Goal: Task Accomplishment & Management: Manage account settings

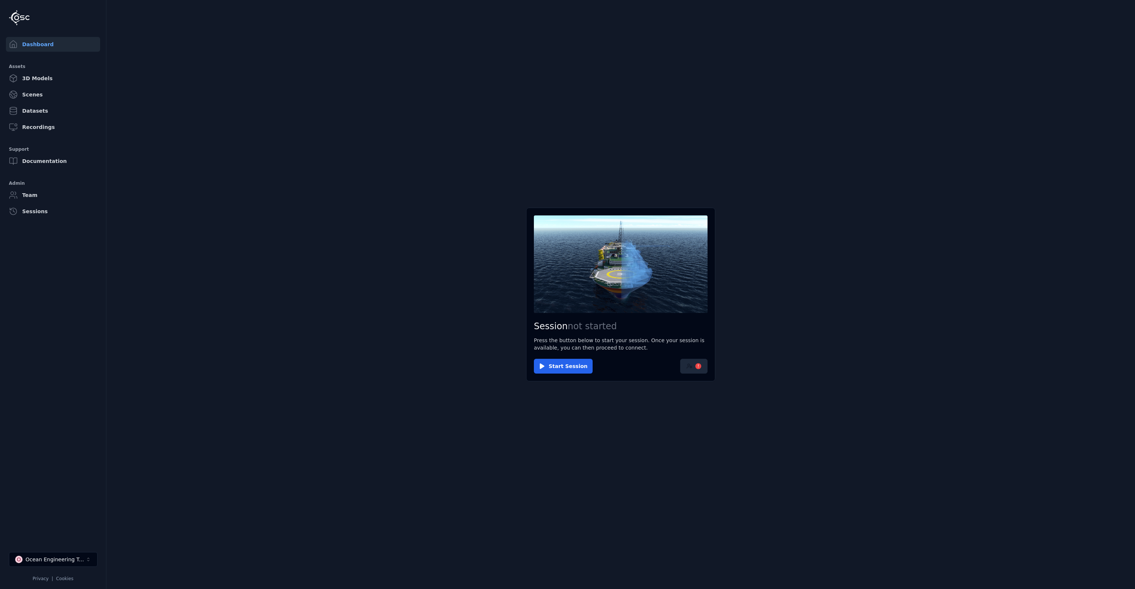
click at [696, 370] on button "!" at bounding box center [693, 366] width 27 height 15
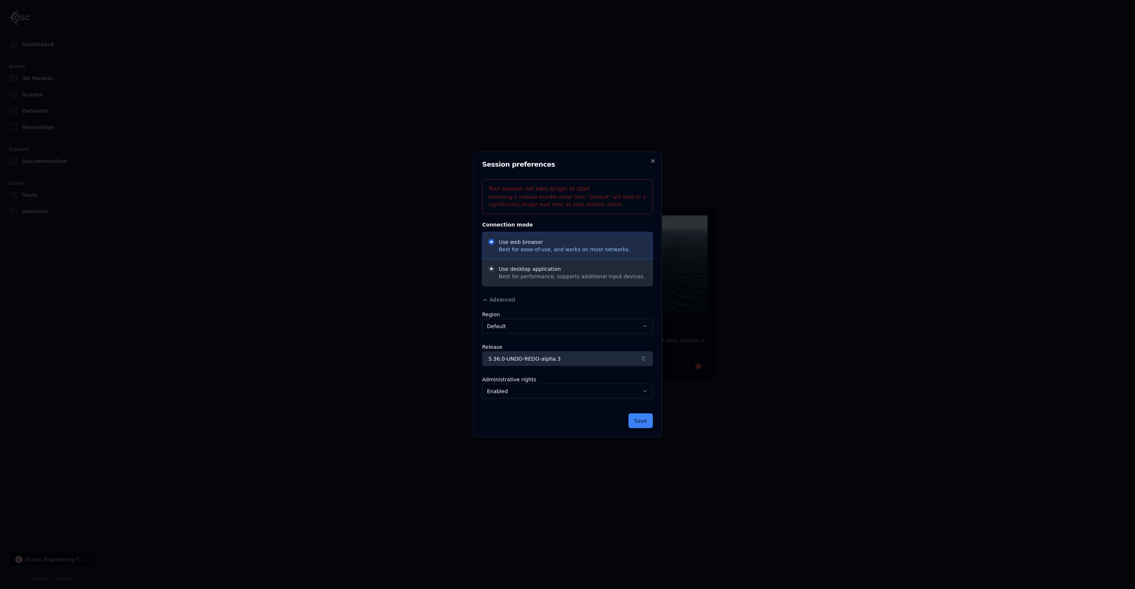
click at [587, 360] on span "5.36.0-UNDO-REDO-alpha.3" at bounding box center [563, 358] width 149 height 7
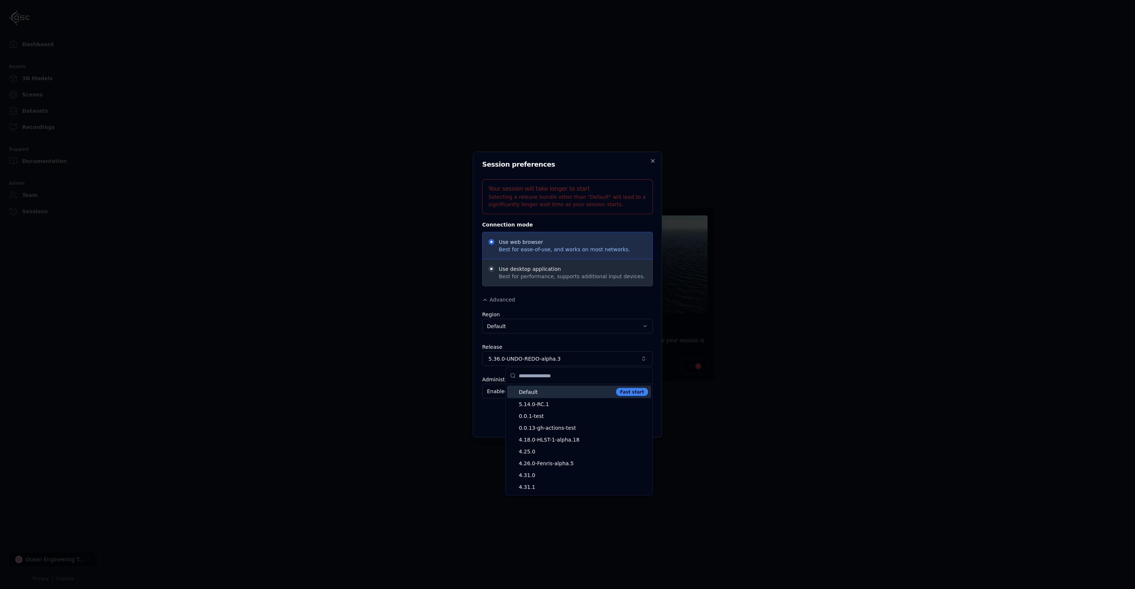
click at [549, 392] on span "Default" at bounding box center [566, 391] width 94 height 7
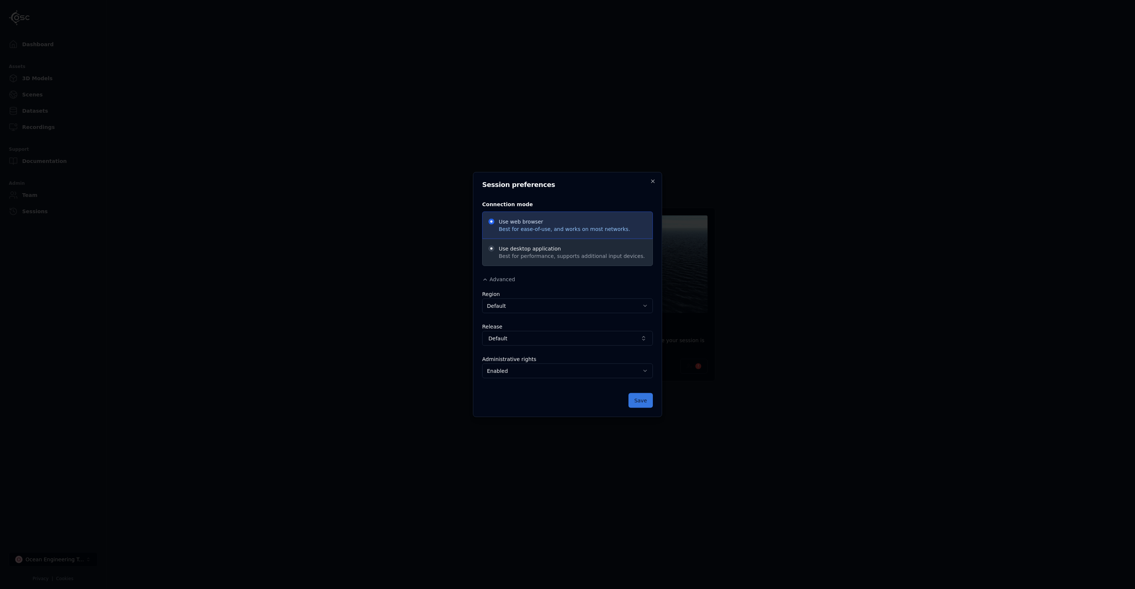
click at [640, 402] on button "Save" at bounding box center [641, 400] width 24 height 15
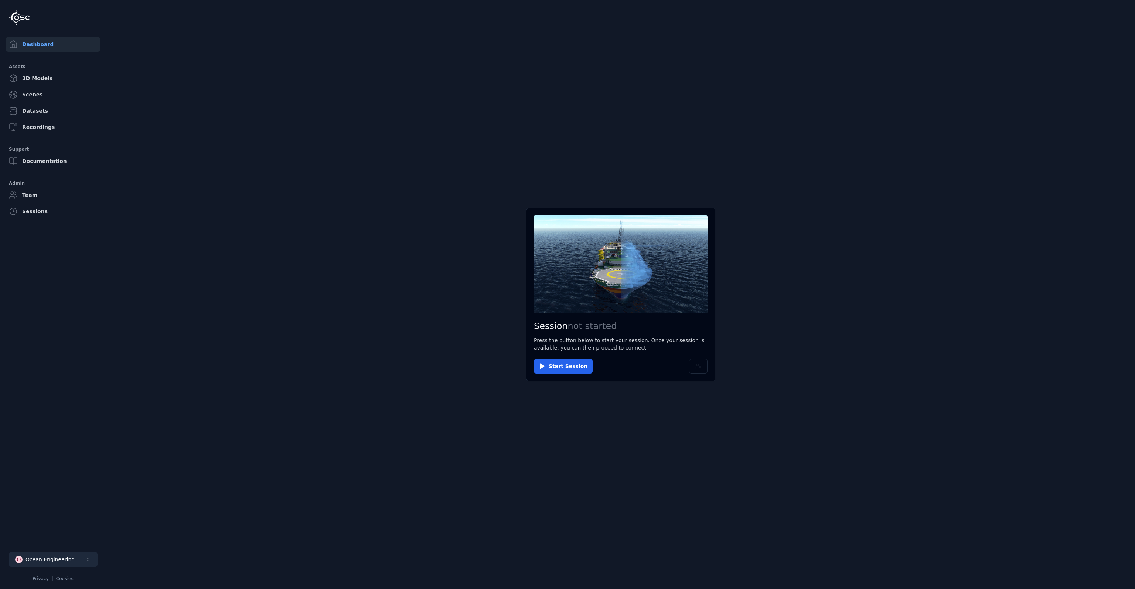
click at [49, 559] on div "Ocean Engineering Trials" at bounding box center [56, 559] width 60 height 7
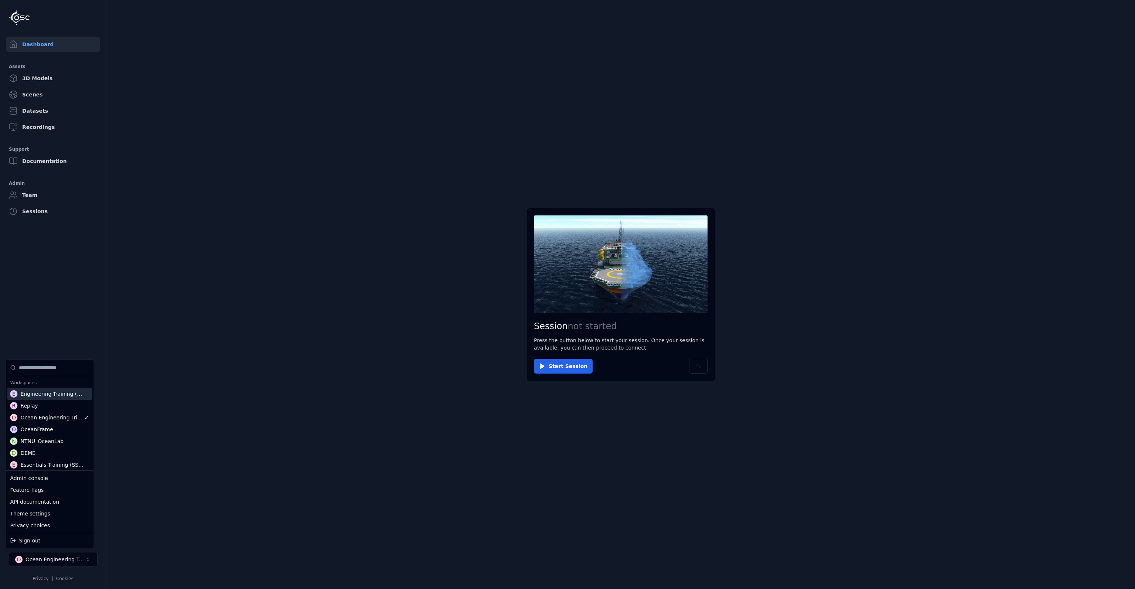
click at [62, 397] on div "Engineering-Training (SSO Staging)" at bounding box center [52, 393] width 65 height 7
click at [61, 408] on div "R Replay" at bounding box center [49, 406] width 85 height 12
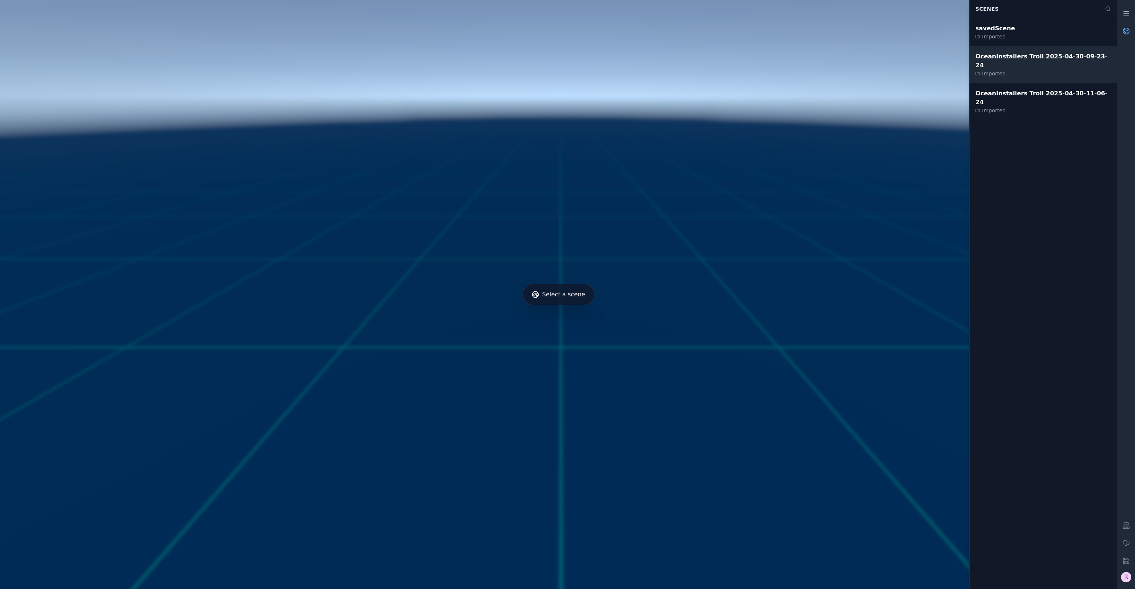
click at [1026, 70] on div "Imported" at bounding box center [1044, 73] width 136 height 7
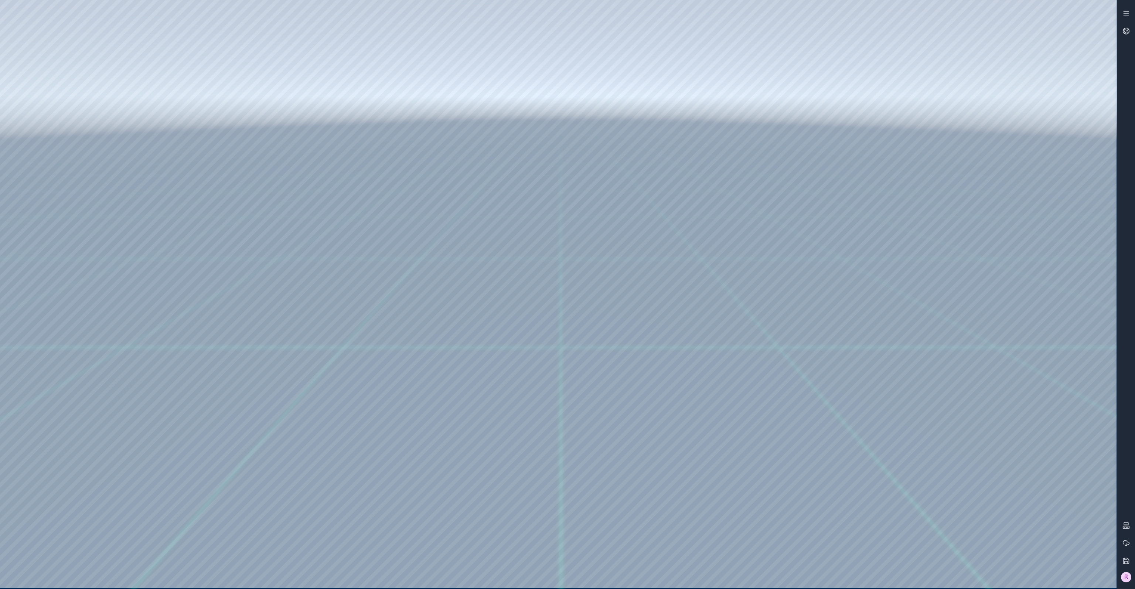
drag, startPoint x: 726, startPoint y: 298, endPoint x: 734, endPoint y: 317, distance: 21.2
drag, startPoint x: 754, startPoint y: 319, endPoint x: 735, endPoint y: 329, distance: 21.0
drag, startPoint x: 626, startPoint y: 374, endPoint x: 588, endPoint y: 325, distance: 62.7
drag, startPoint x: 551, startPoint y: 342, endPoint x: 582, endPoint y: 296, distance: 55.3
drag, startPoint x: 587, startPoint y: 283, endPoint x: 555, endPoint y: 308, distance: 40.9
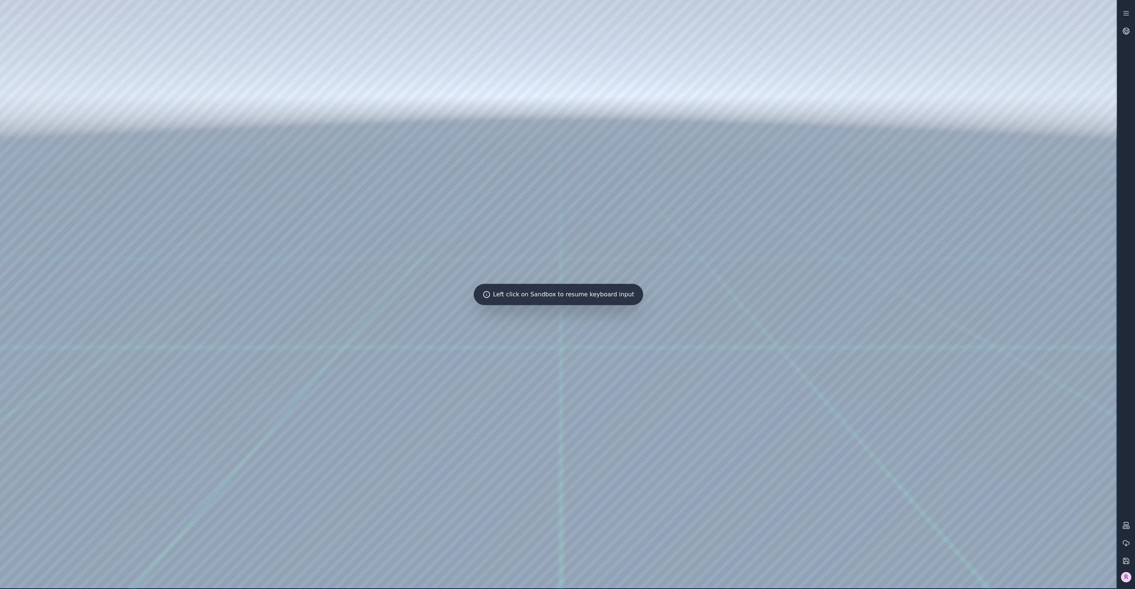
click at [553, 313] on div at bounding box center [558, 294] width 1117 height 588
drag, startPoint x: 598, startPoint y: 287, endPoint x: 592, endPoint y: 316, distance: 29.9
drag, startPoint x: 560, startPoint y: 401, endPoint x: 628, endPoint y: 410, distance: 68.6
click at [1107, 9] on div at bounding box center [558, 294] width 1117 height 588
click at [863, 577] on div at bounding box center [558, 294] width 1117 height 588
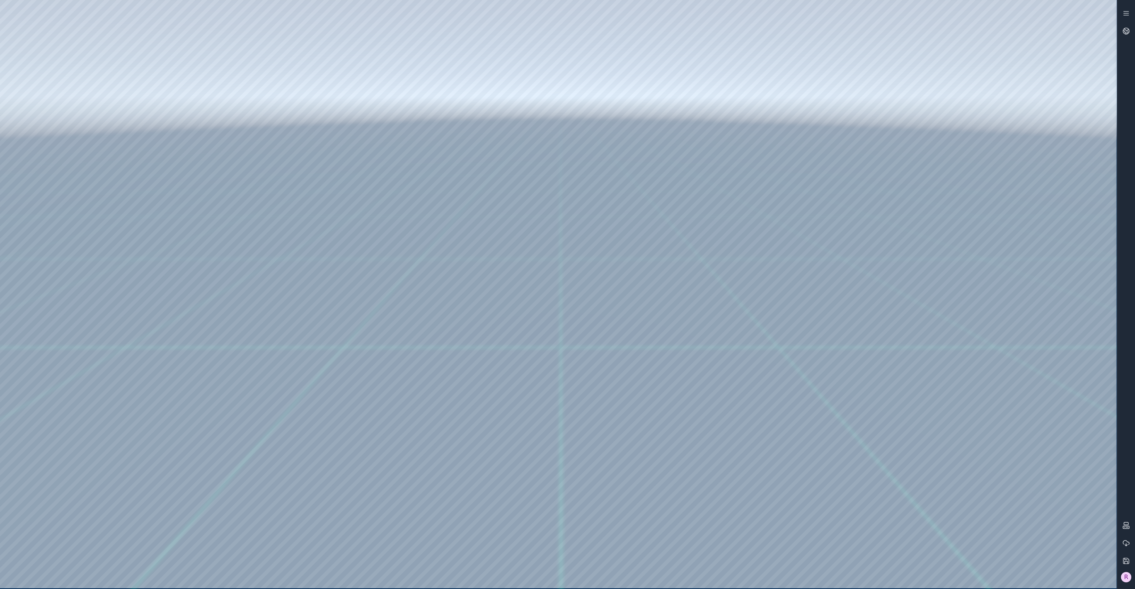
click at [877, 433] on div at bounding box center [558, 294] width 1117 height 588
drag, startPoint x: 672, startPoint y: 459, endPoint x: 670, endPoint y: 471, distance: 12.1
drag, startPoint x: 591, startPoint y: 414, endPoint x: 602, endPoint y: 411, distance: 11.1
click at [848, 564] on div at bounding box center [558, 294] width 1117 height 588
click at [37, 478] on div at bounding box center [558, 294] width 1117 height 588
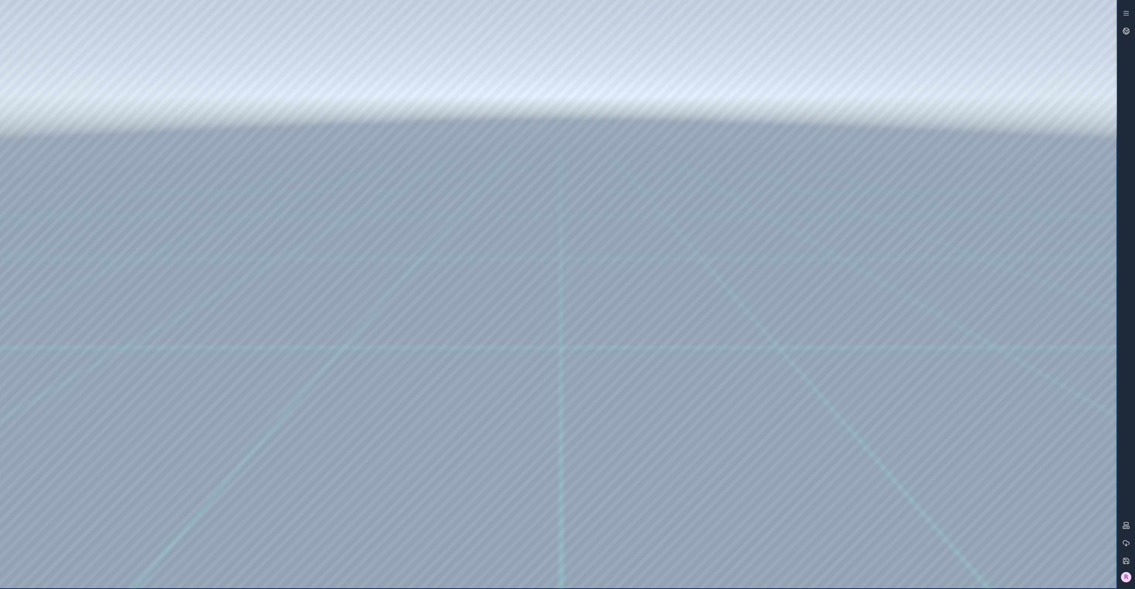
click at [17, 475] on div at bounding box center [558, 294] width 1117 height 588
click at [893, 445] on div at bounding box center [558, 294] width 1117 height 588
click at [1127, 31] on icon at bounding box center [1127, 29] width 4 height 3
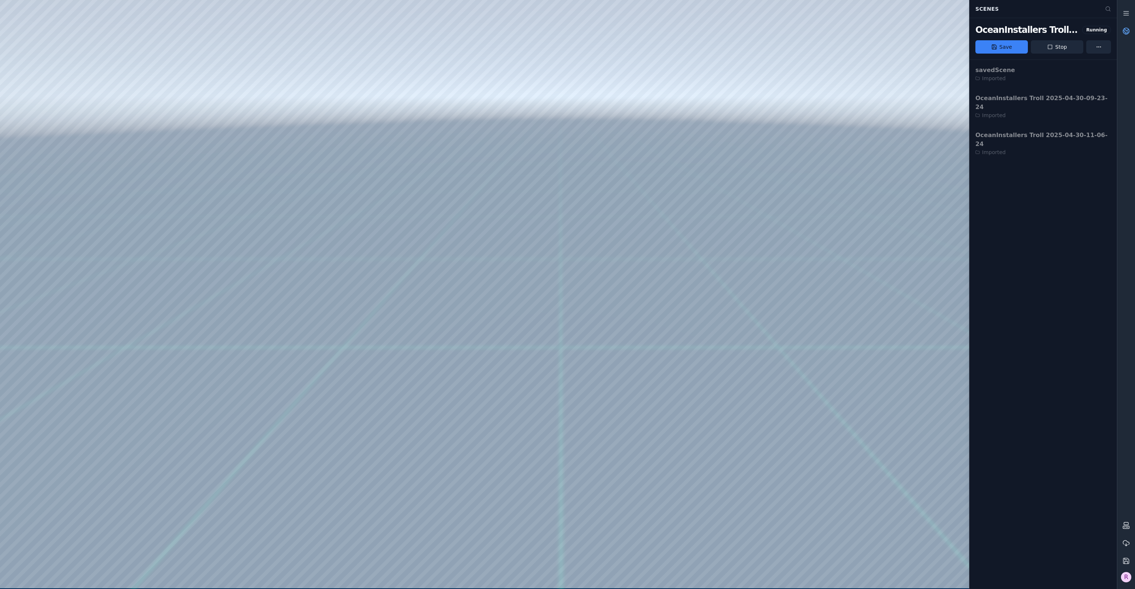
click at [1127, 31] on icon at bounding box center [1126, 30] width 7 height 7
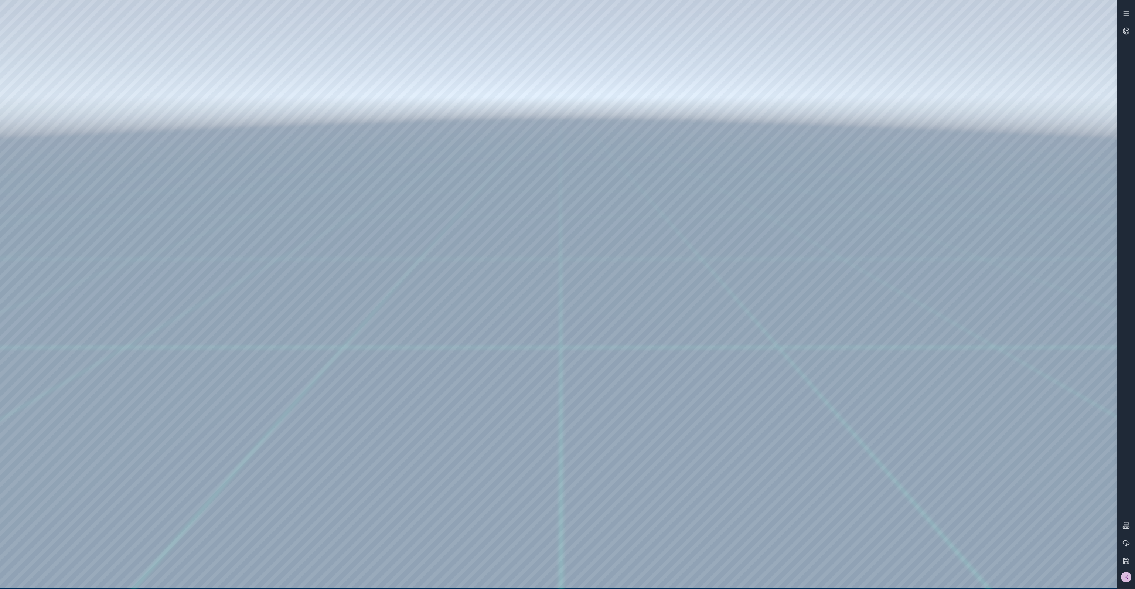
click at [1129, 577] on div "R" at bounding box center [1126, 577] width 10 height 10
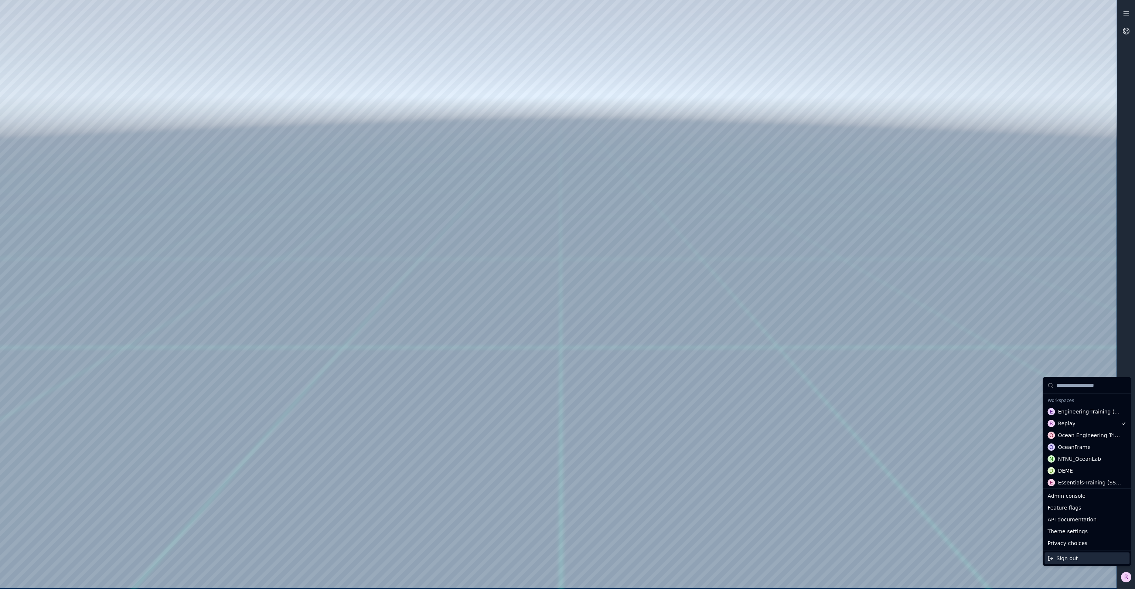
click at [1127, 582] on html "Support R Workspaces E Engineering-Training (SSO Staging) R Replay O Ocean Engi…" at bounding box center [567, 294] width 1135 height 589
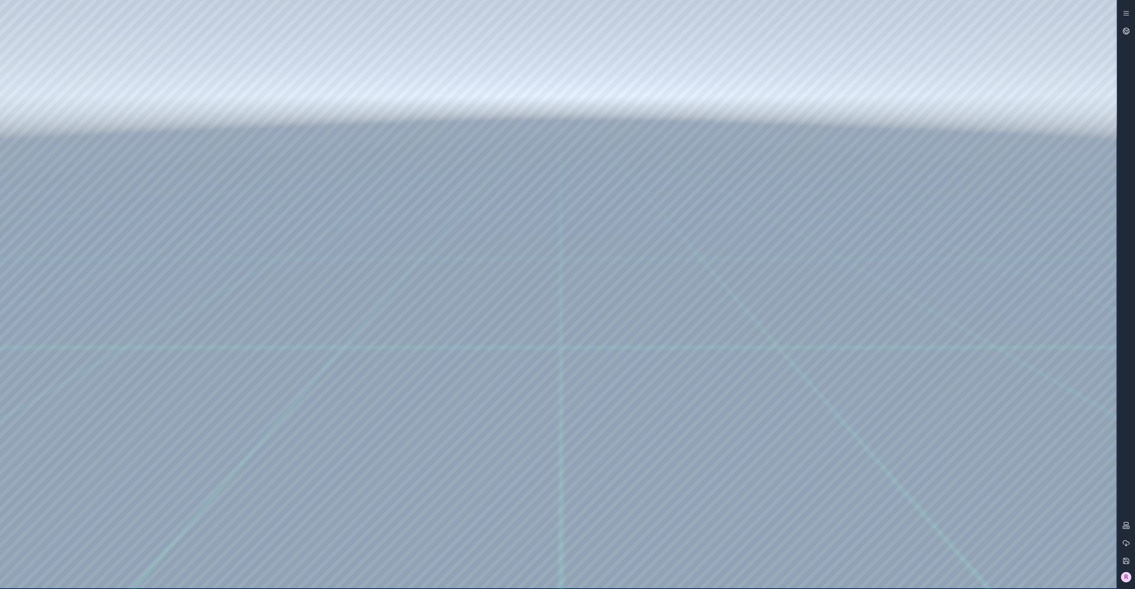
click at [904, 572] on div at bounding box center [558, 294] width 1117 height 588
click at [658, 495] on div at bounding box center [558, 294] width 1117 height 588
click at [468, 491] on div at bounding box center [558, 294] width 1117 height 588
click at [346, 490] on div at bounding box center [558, 294] width 1117 height 588
click at [812, 495] on div at bounding box center [558, 294] width 1117 height 588
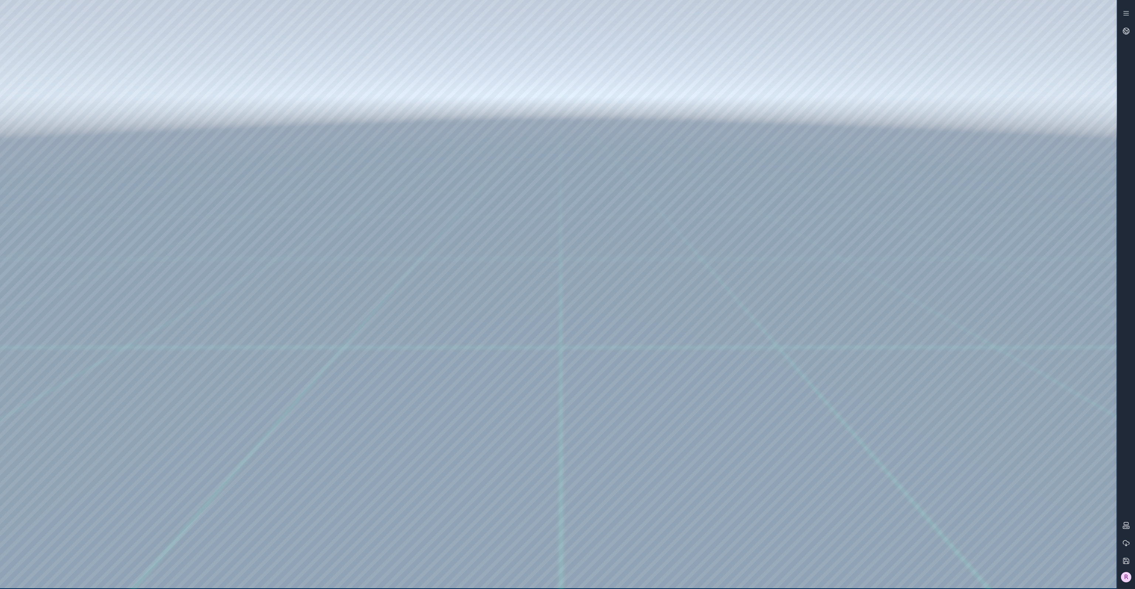
click at [258, 466] on div at bounding box center [558, 294] width 1117 height 588
click at [303, 494] on div at bounding box center [558, 294] width 1117 height 588
click at [185, 489] on div at bounding box center [558, 294] width 1117 height 588
click at [329, 465] on div at bounding box center [558, 294] width 1117 height 588
click at [553, 495] on div at bounding box center [558, 294] width 1117 height 588
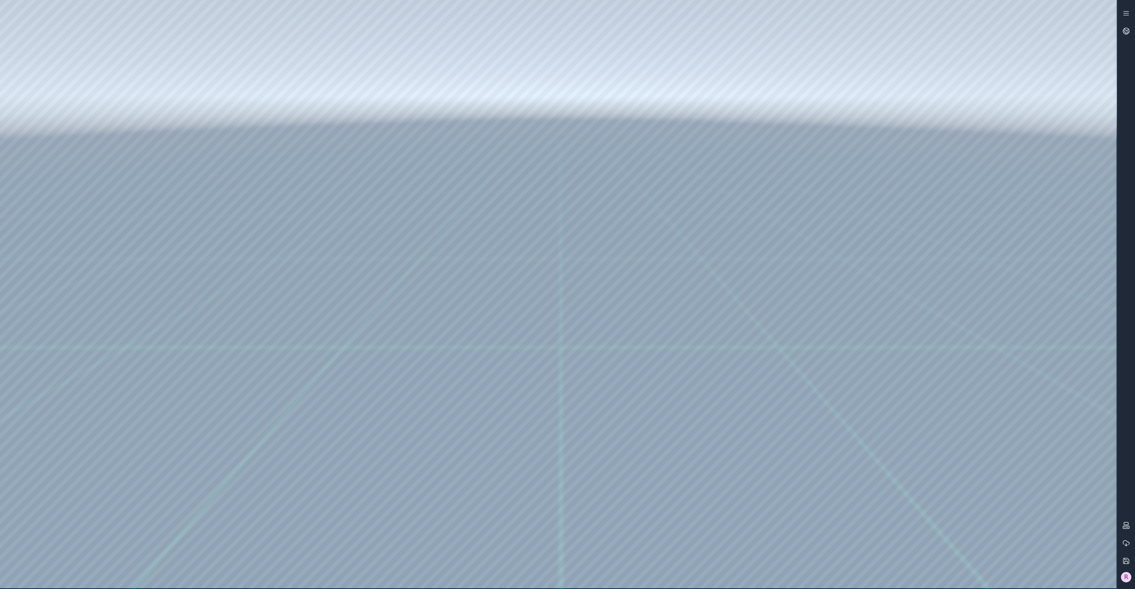
click at [737, 492] on div at bounding box center [558, 294] width 1117 height 588
click at [26, 470] on div at bounding box center [558, 294] width 1117 height 588
click at [25, 471] on div at bounding box center [558, 294] width 1117 height 588
click at [53, 469] on div at bounding box center [558, 294] width 1117 height 588
click at [57, 469] on div at bounding box center [558, 294] width 1117 height 588
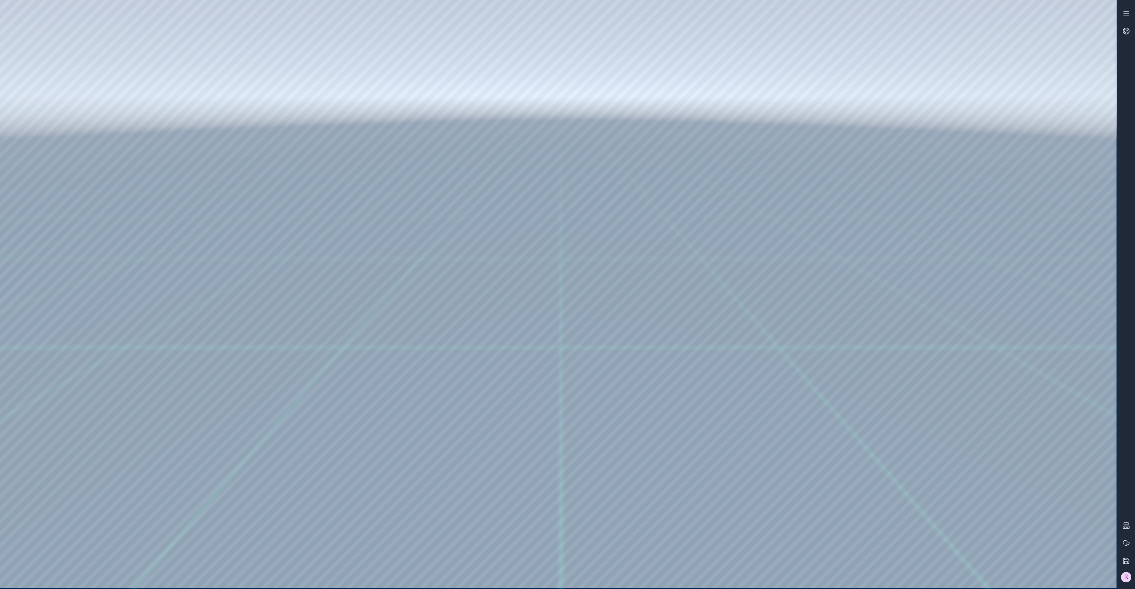
click at [87, 381] on div at bounding box center [558, 294] width 1117 height 588
click at [13, 466] on div at bounding box center [558, 294] width 1117 height 588
click at [13, 467] on div at bounding box center [558, 294] width 1117 height 588
click at [814, 495] on div at bounding box center [558, 294] width 1117 height 588
click at [499, 494] on div at bounding box center [558, 294] width 1117 height 588
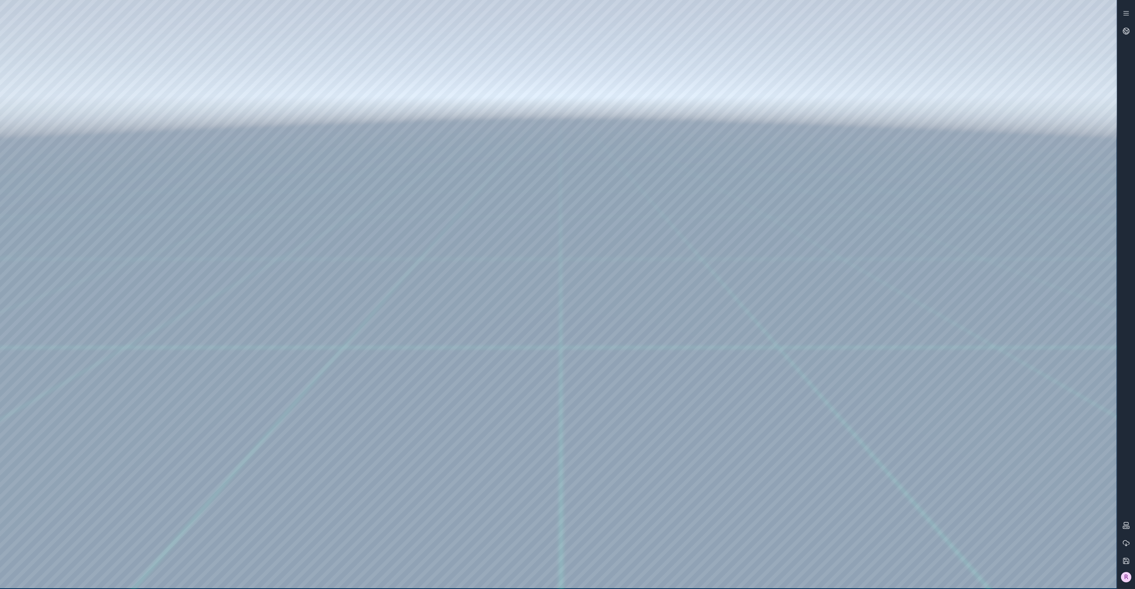
click at [352, 496] on div at bounding box center [558, 294] width 1117 height 588
click at [625, 495] on div at bounding box center [558, 294] width 1117 height 588
click at [716, 495] on div at bounding box center [558, 294] width 1117 height 588
click at [791, 496] on div at bounding box center [558, 294] width 1117 height 588
click at [781, 495] on div at bounding box center [558, 294] width 1117 height 588
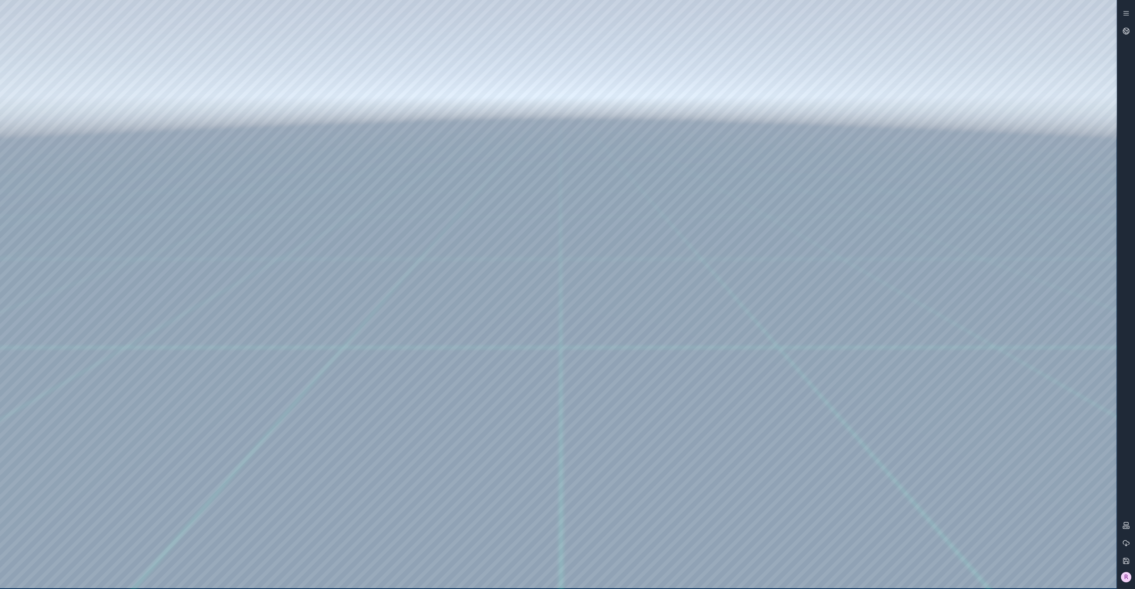
click at [741, 496] on div at bounding box center [558, 294] width 1117 height 588
click at [690, 497] on div at bounding box center [558, 294] width 1117 height 588
click at [617, 496] on div at bounding box center [558, 294] width 1117 height 588
drag, startPoint x: 671, startPoint y: 256, endPoint x: 600, endPoint y: 255, distance: 71.7
click at [501, 292] on div at bounding box center [558, 294] width 1117 height 588
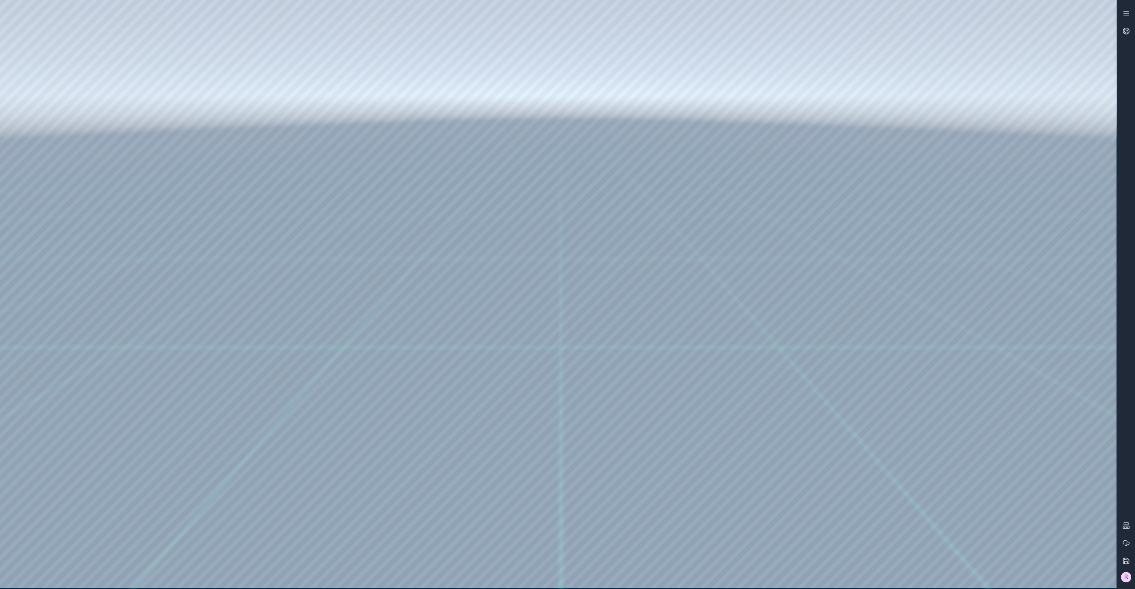
click at [543, 173] on div at bounding box center [558, 294] width 1117 height 588
click at [70, 130] on div at bounding box center [558, 294] width 1117 height 588
click at [74, 146] on div at bounding box center [558, 294] width 1117 height 588
click at [70, 159] on div at bounding box center [558, 294] width 1117 height 588
click at [68, 171] on div at bounding box center [558, 294] width 1117 height 588
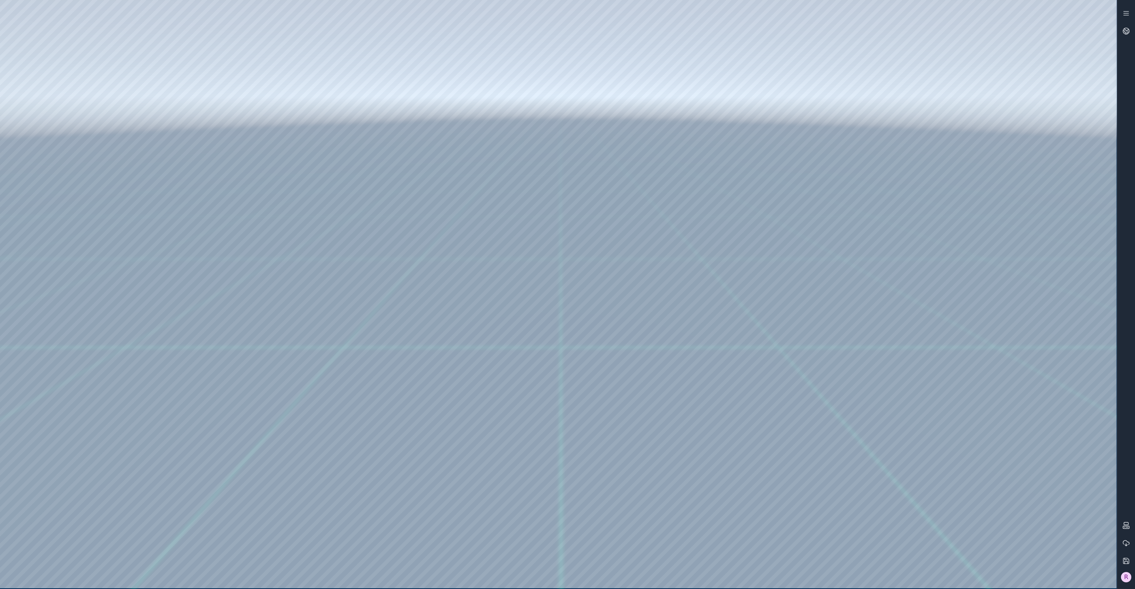
click at [62, 188] on div at bounding box center [558, 294] width 1117 height 588
click at [59, 205] on div at bounding box center [558, 294] width 1117 height 588
click at [57, 230] on div at bounding box center [558, 294] width 1117 height 588
click at [751, 496] on div at bounding box center [558, 294] width 1117 height 588
click at [638, 349] on div at bounding box center [558, 294] width 1117 height 588
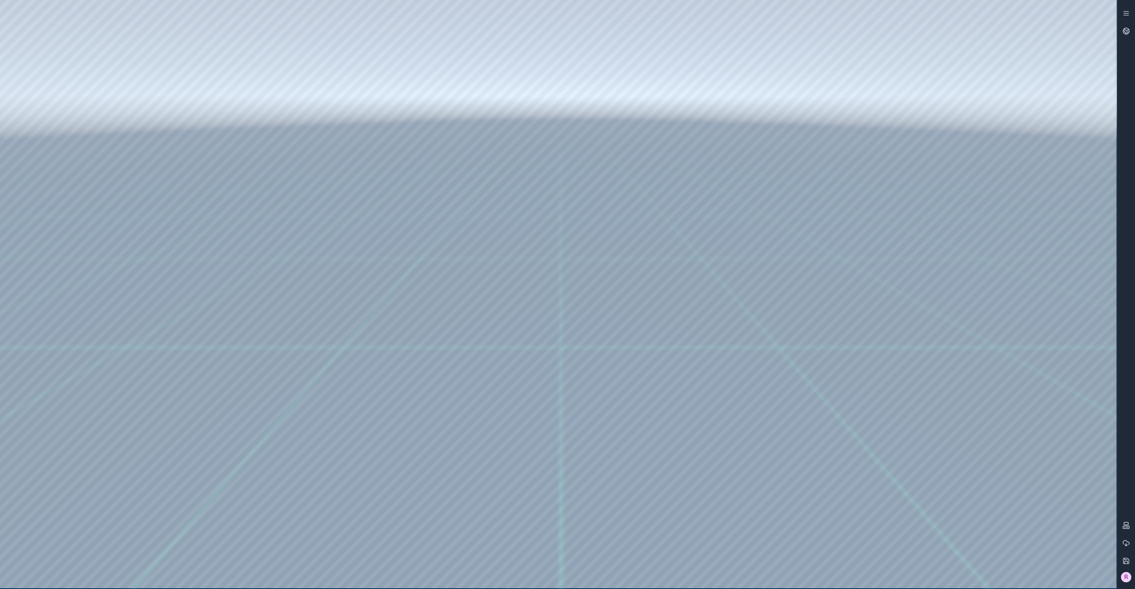
click at [886, 435] on div at bounding box center [558, 294] width 1117 height 588
click at [810, 119] on div at bounding box center [558, 294] width 1117 height 588
click at [33, 145] on div at bounding box center [558, 294] width 1117 height 588
click at [47, 130] on div at bounding box center [558, 294] width 1117 height 588
click at [826, 61] on div at bounding box center [558, 294] width 1117 height 588
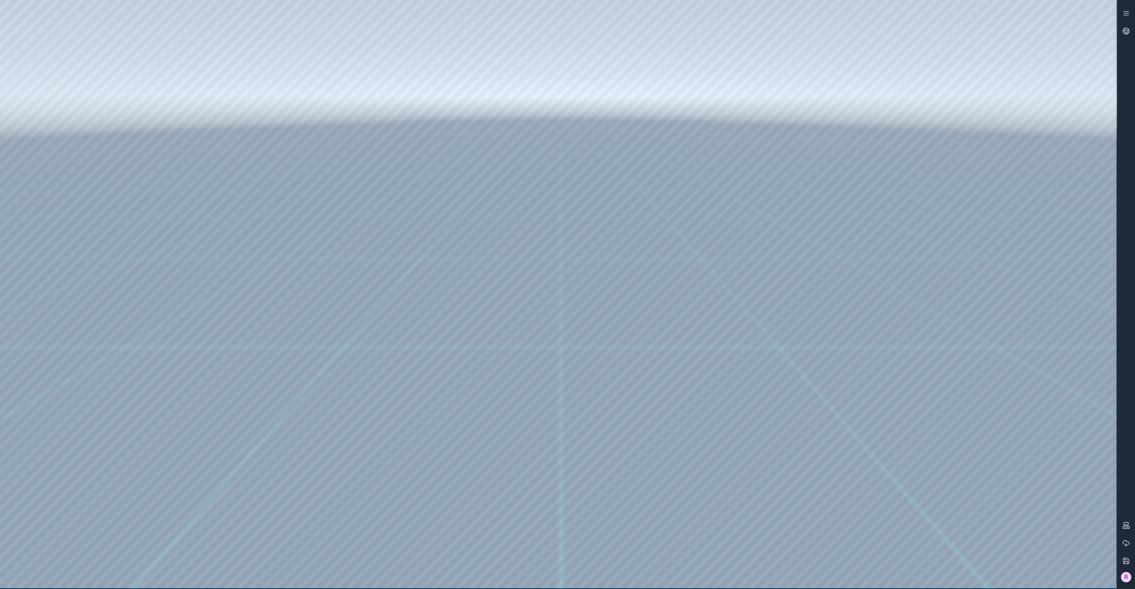
click at [1132, 573] on button "R" at bounding box center [1127, 577] width 18 height 15
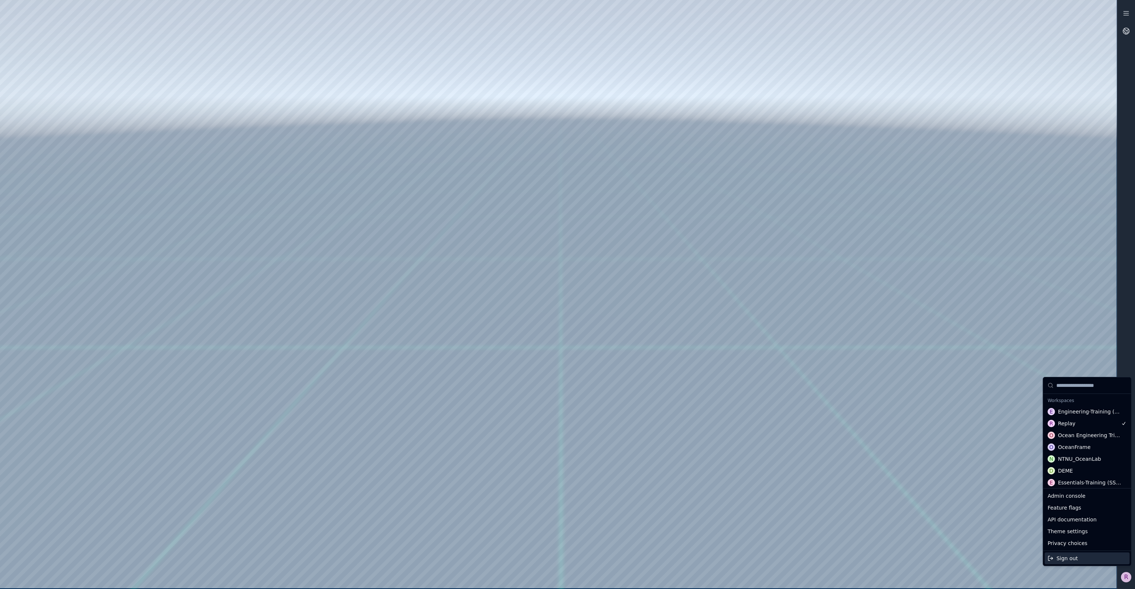
click at [1089, 561] on div "Sign out" at bounding box center [1087, 559] width 85 height 12
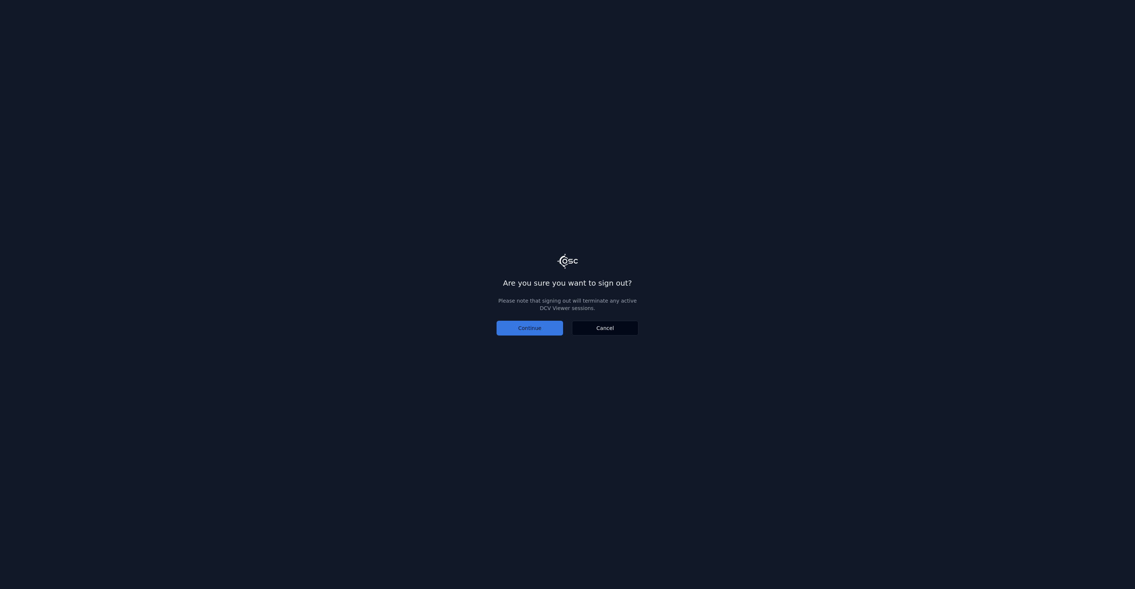
click at [553, 328] on button "Continue" at bounding box center [530, 328] width 67 height 15
click at [526, 328] on button "Continue" at bounding box center [530, 328] width 67 height 15
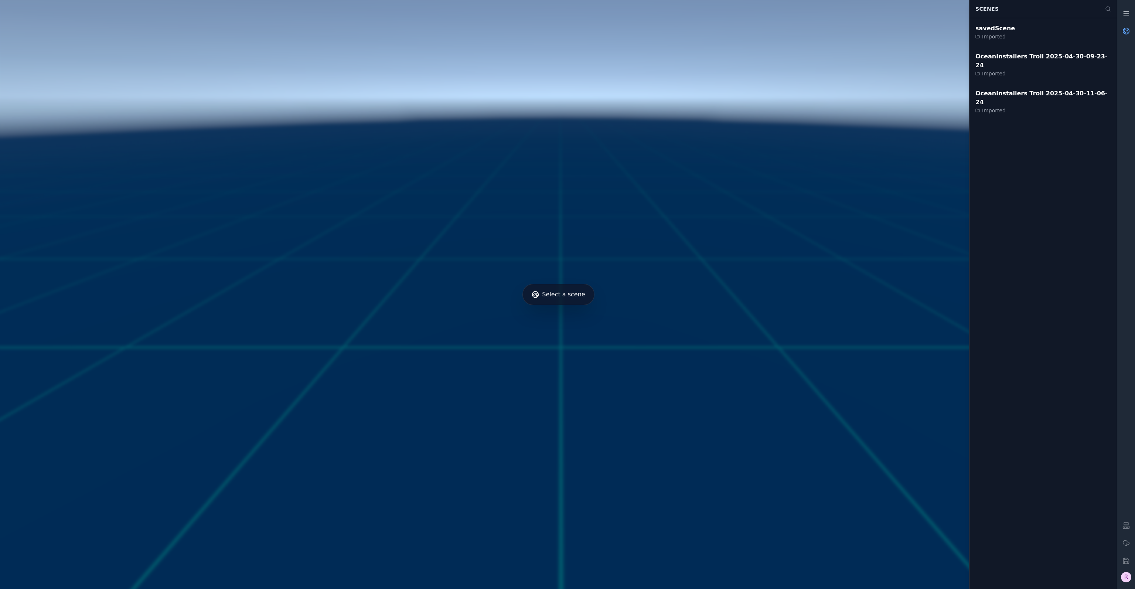
click at [1128, 29] on icon at bounding box center [1126, 30] width 7 height 7
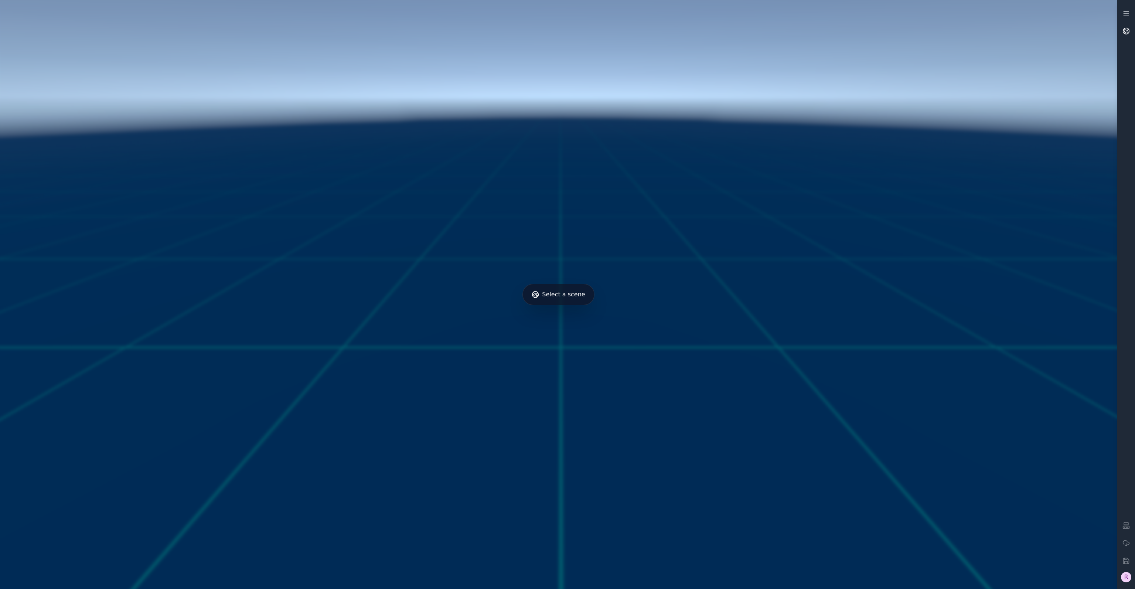
click at [1128, 29] on icon at bounding box center [1126, 30] width 7 height 7
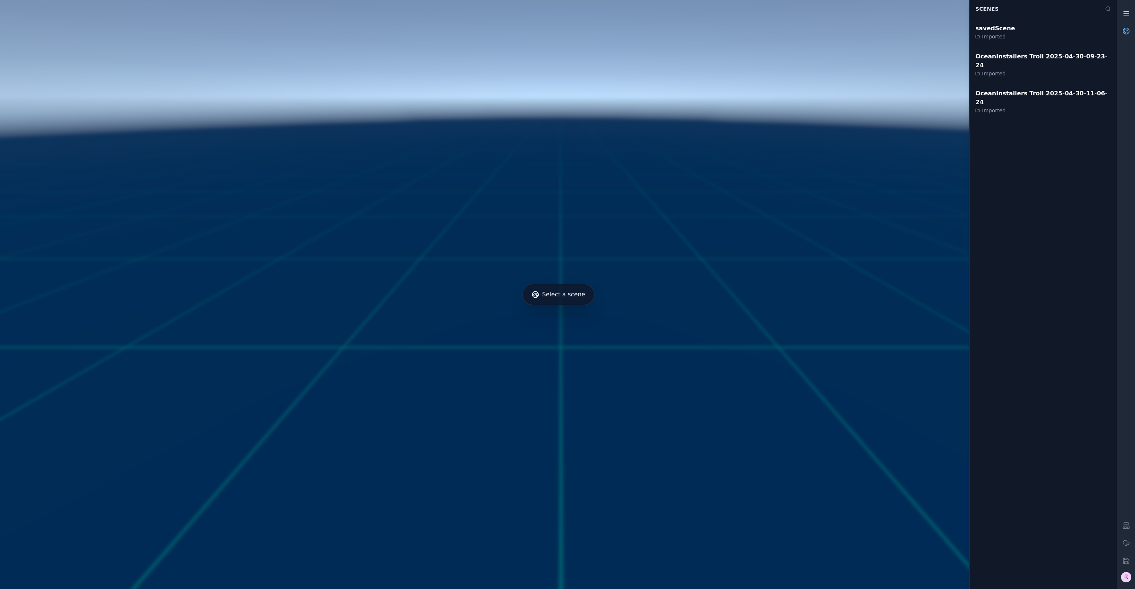
click at [1128, 12] on icon at bounding box center [1126, 13] width 7 height 7
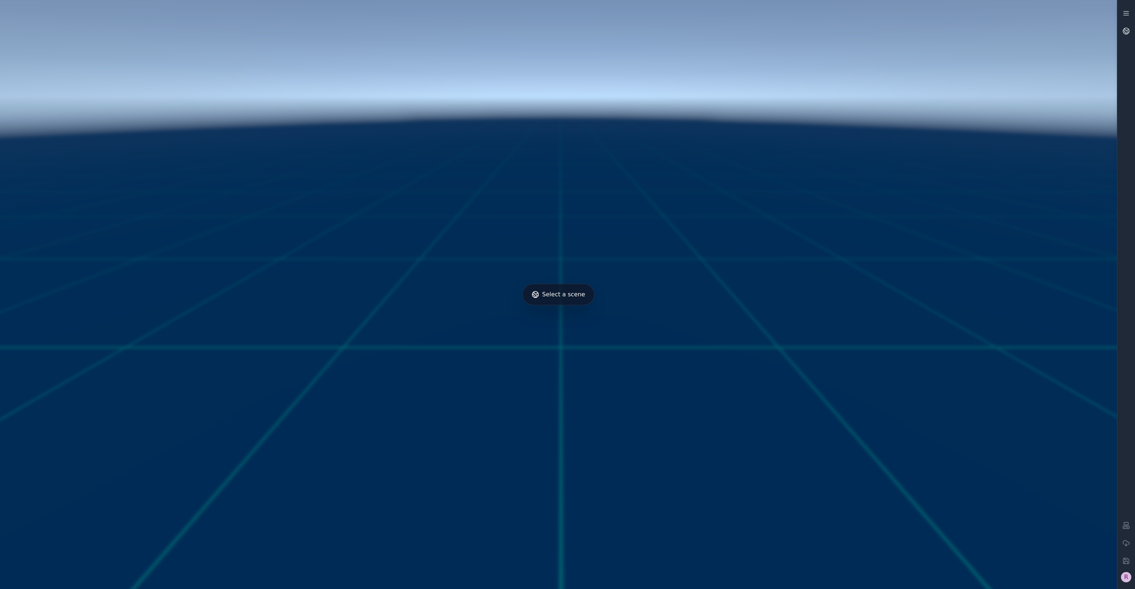
click at [1125, 577] on div "R" at bounding box center [1126, 577] width 10 height 10
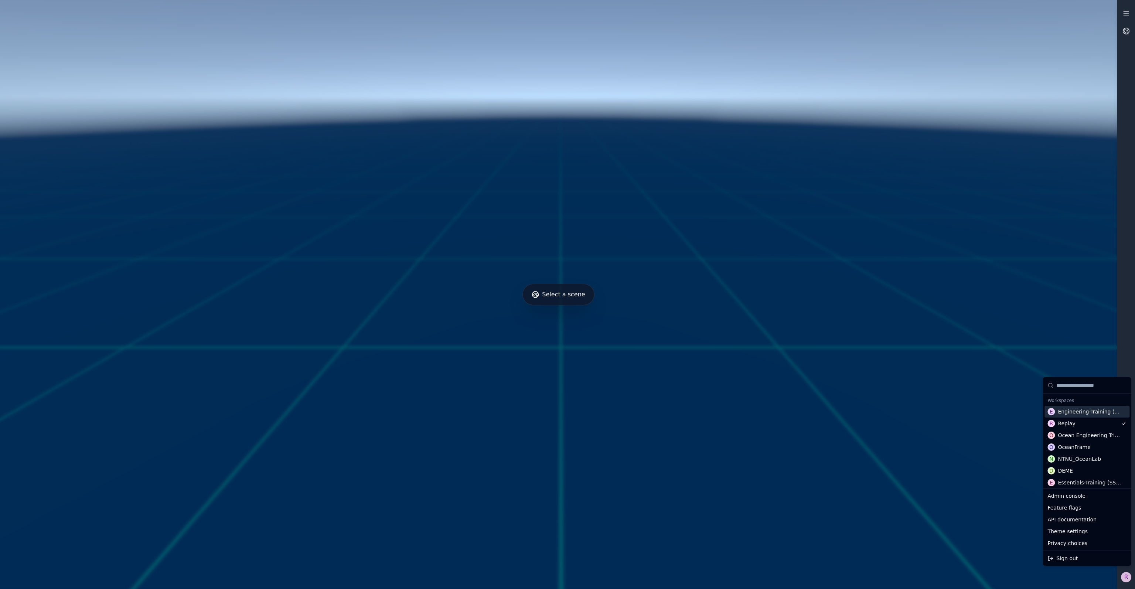
click at [1096, 412] on div "Engineering-Training (SSO Staging)" at bounding box center [1090, 411] width 65 height 7
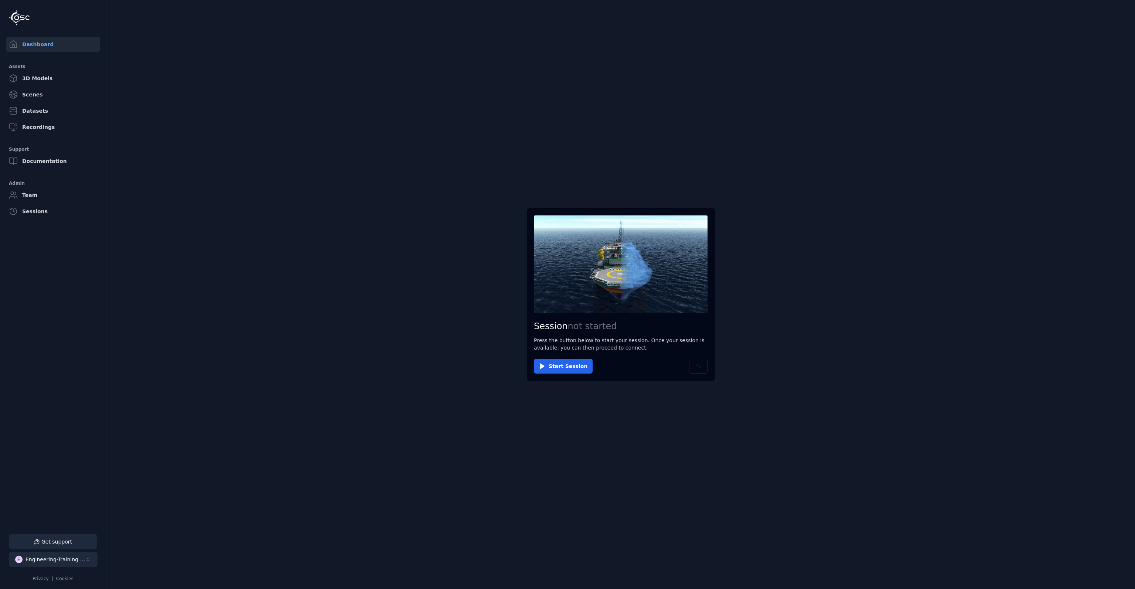
click at [77, 559] on div "Engineering-Training (SSO Staging)" at bounding box center [56, 559] width 60 height 7
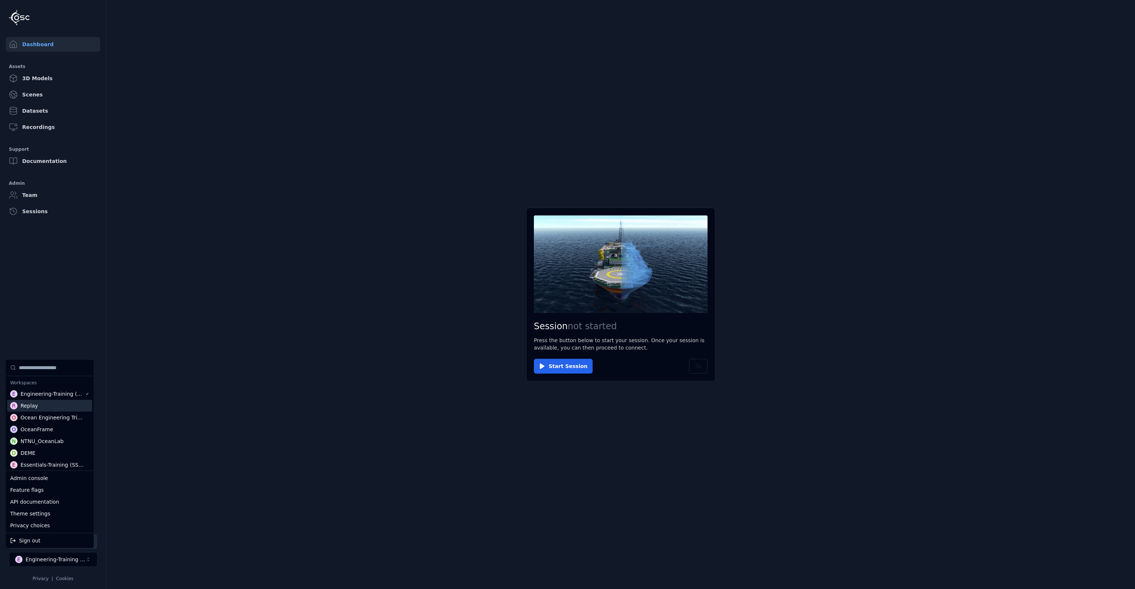
click at [51, 406] on div "R Replay" at bounding box center [49, 406] width 85 height 12
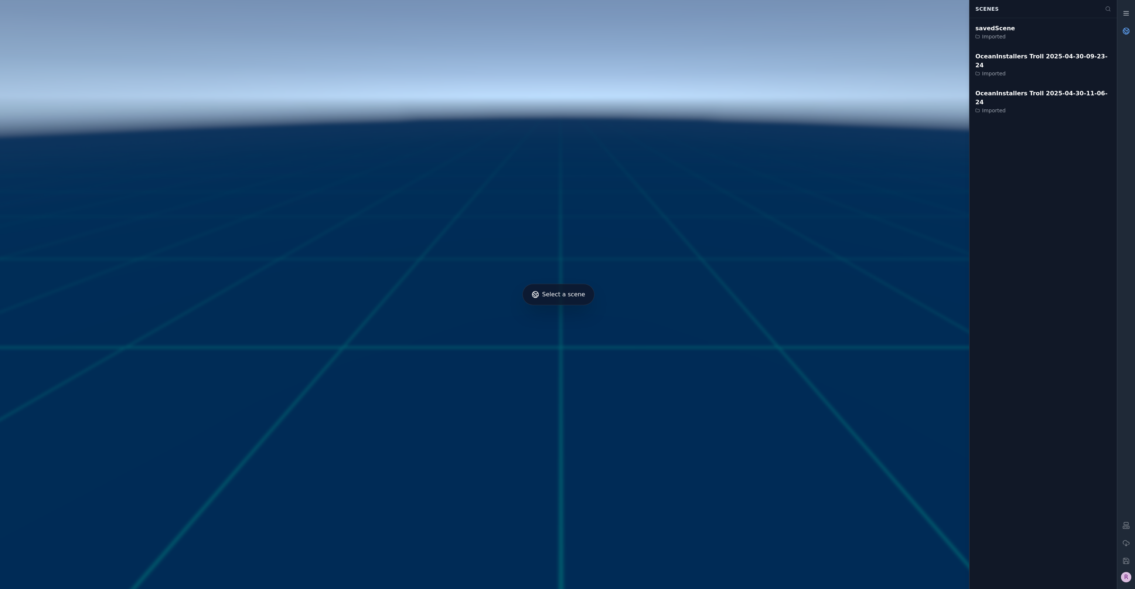
click at [1128, 574] on div "R" at bounding box center [1126, 577] width 10 height 10
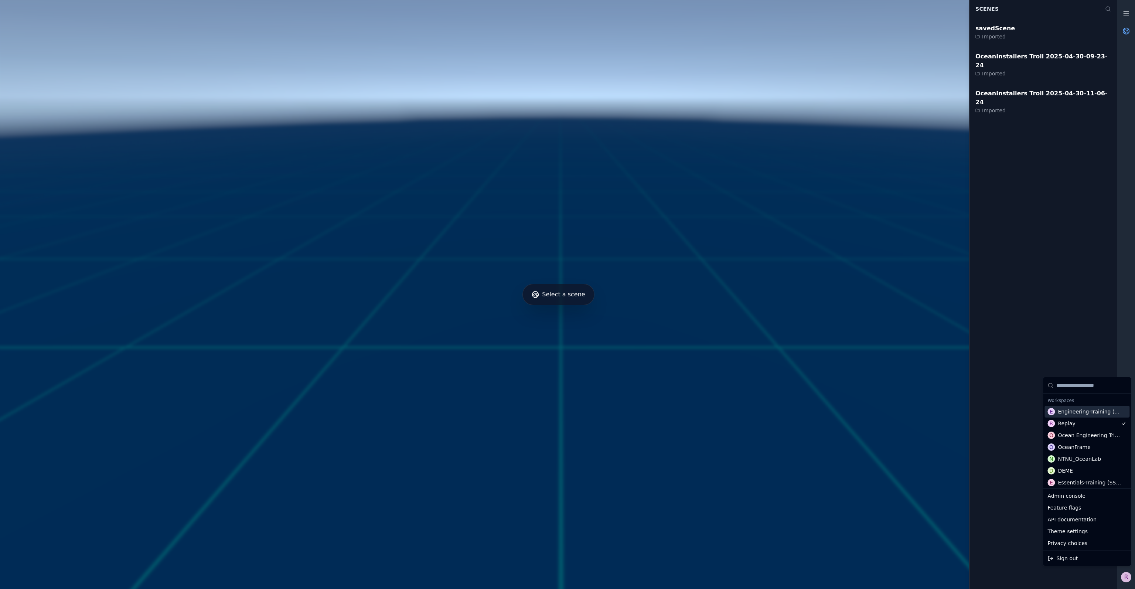
click at [1085, 416] on div "E Engineering-Training (SSO Staging)" at bounding box center [1087, 412] width 85 height 12
